Goal: Transaction & Acquisition: Download file/media

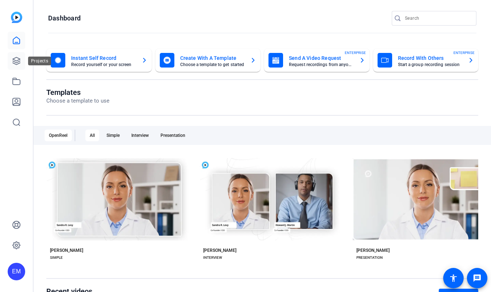
click at [22, 58] on link at bounding box center [16, 60] width 17 height 17
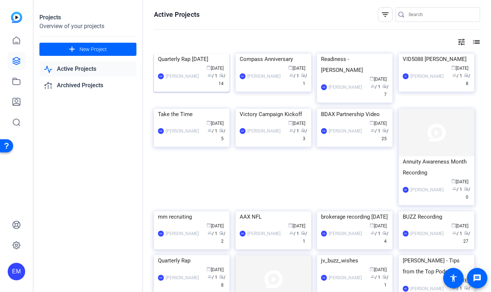
click at [206, 54] on img at bounding box center [191, 54] width 75 height 0
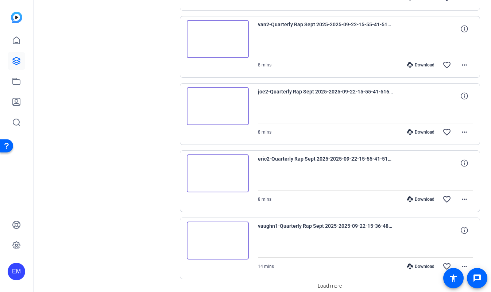
scroll to position [580, 0]
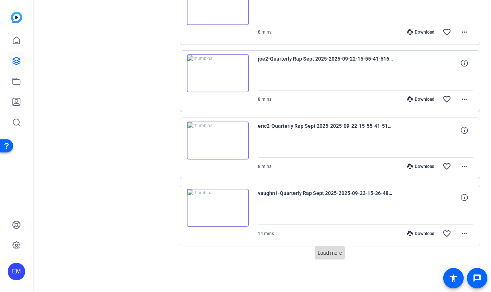
click at [331, 252] on span "Load more" at bounding box center [330, 253] width 24 height 8
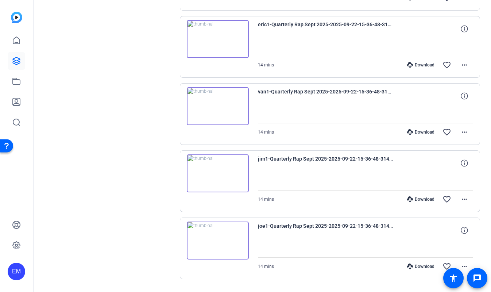
scroll to position [835, 0]
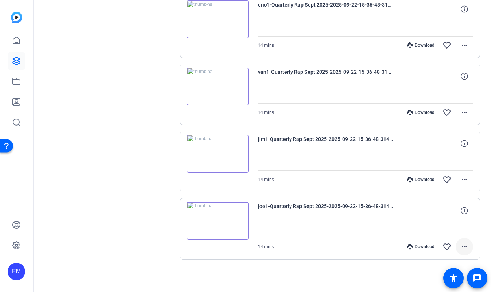
click at [468, 242] on span at bounding box center [463, 246] width 17 height 17
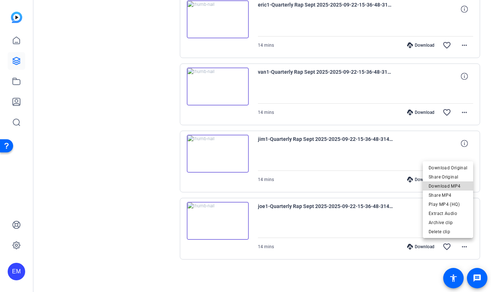
click at [457, 184] on span "Download MP4" at bounding box center [447, 186] width 39 height 9
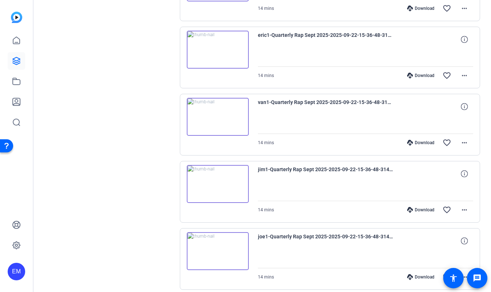
scroll to position [798, 0]
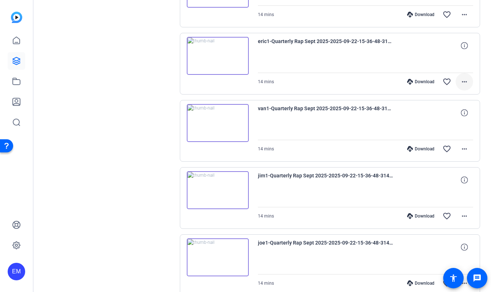
click at [466, 85] on mat-icon "more_horiz" at bounding box center [464, 81] width 9 height 9
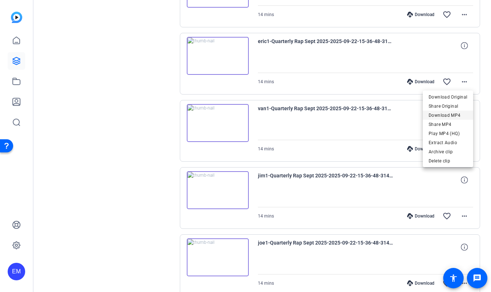
click at [455, 112] on span "Download MP4" at bounding box center [447, 115] width 39 height 9
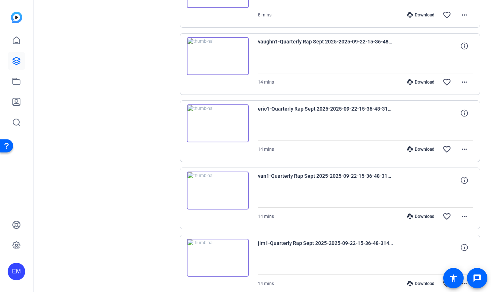
scroll to position [728, 0]
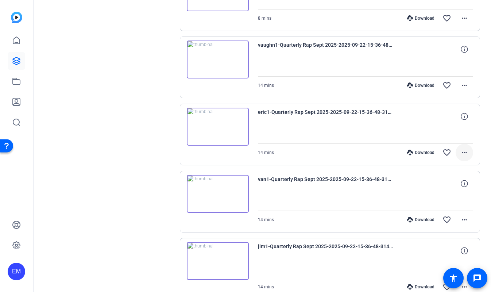
click at [467, 154] on mat-icon "more_horiz" at bounding box center [464, 152] width 9 height 9
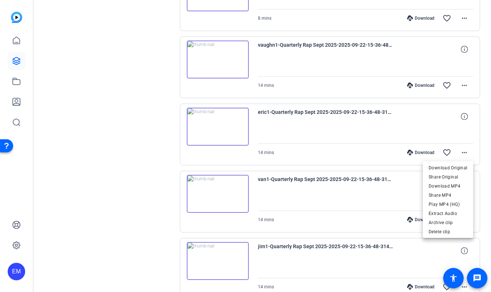
click at [387, 123] on div at bounding box center [245, 146] width 491 height 292
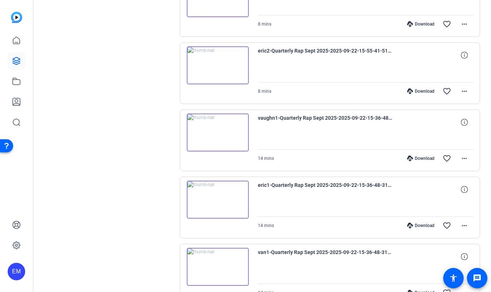
scroll to position [654, 0]
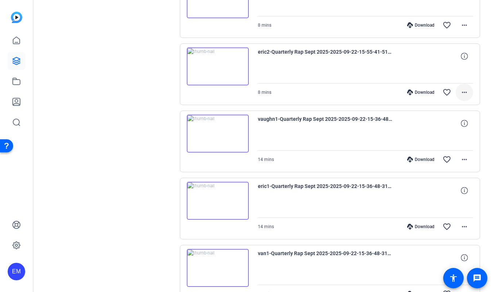
click at [462, 92] on mat-icon "more_horiz" at bounding box center [464, 92] width 9 height 9
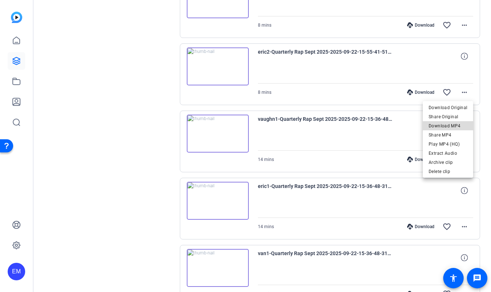
click at [451, 127] on span "Download MP4" at bounding box center [447, 125] width 39 height 9
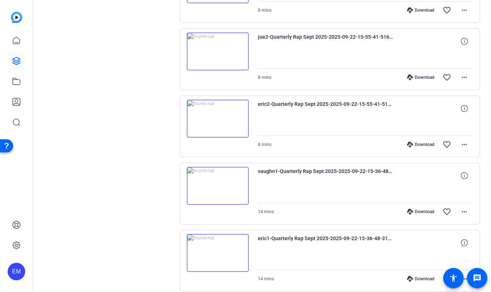
scroll to position [588, 0]
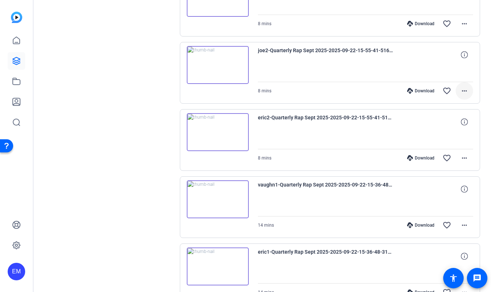
click at [466, 89] on mat-icon "more_horiz" at bounding box center [464, 90] width 9 height 9
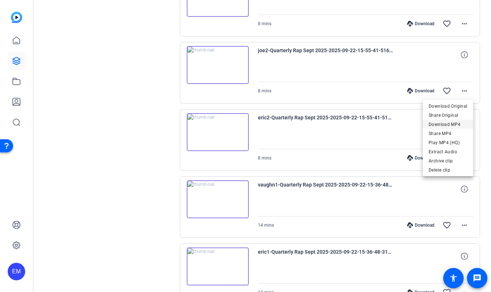
click at [456, 125] on span "Download MP4" at bounding box center [447, 124] width 39 height 9
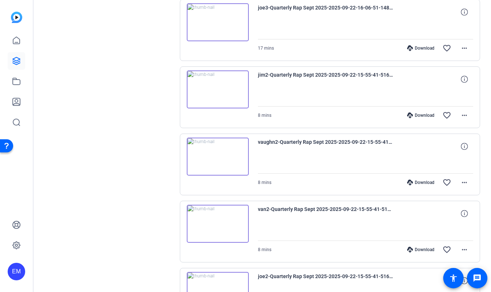
scroll to position [358, 0]
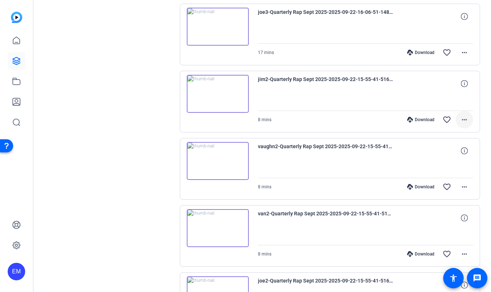
click at [466, 116] on mat-icon "more_horiz" at bounding box center [464, 119] width 9 height 9
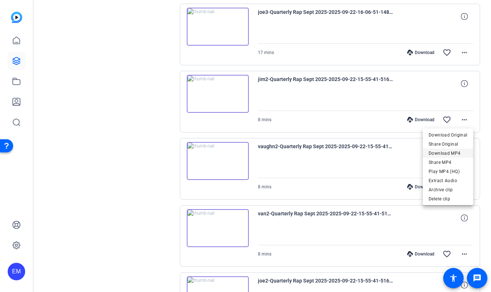
click at [450, 153] on span "Download MP4" at bounding box center [447, 153] width 39 height 9
